Goal: Task Accomplishment & Management: Use online tool/utility

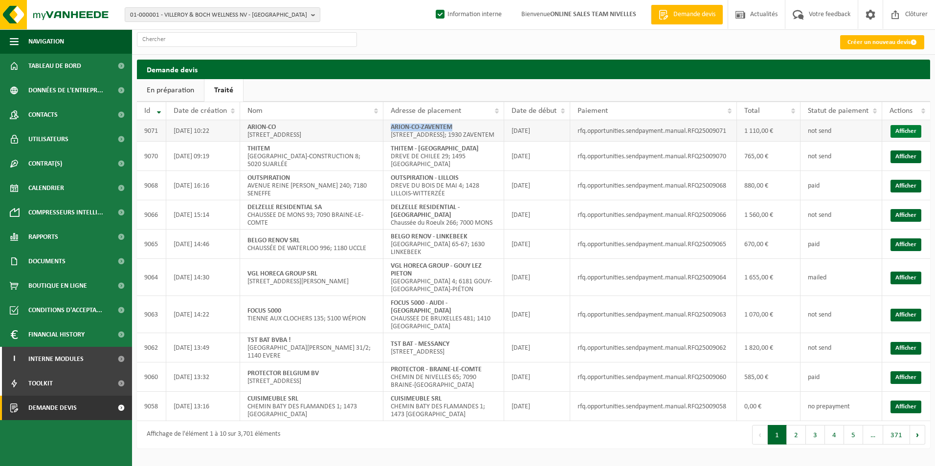
click at [908, 135] on link "Afficher" at bounding box center [905, 131] width 31 height 13
click at [354, 89] on ul "En préparation Traité" at bounding box center [533, 90] width 793 height 22
click at [406, 44] on div "Créer un nouveau devis" at bounding box center [533, 41] width 803 height 25
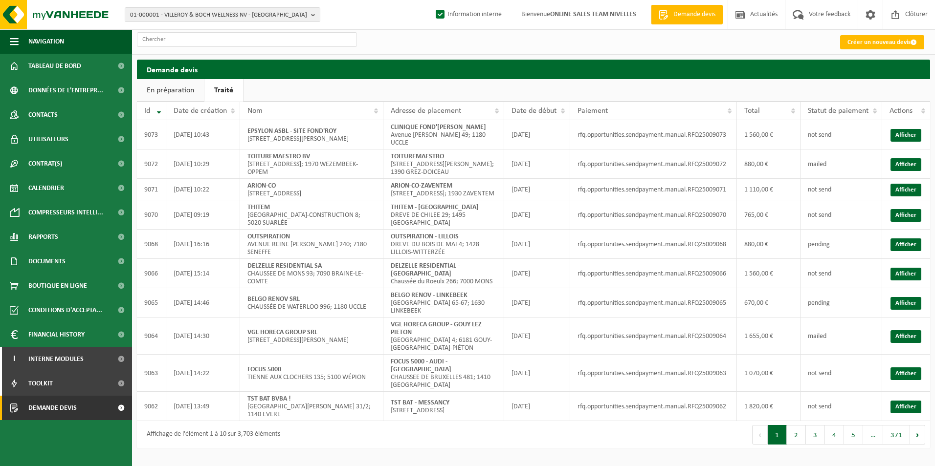
click at [228, 92] on link "Traité" at bounding box center [223, 90] width 39 height 22
click at [905, 165] on link "Afficher" at bounding box center [905, 164] width 31 height 13
